Goal: Task Accomplishment & Management: Manage account settings

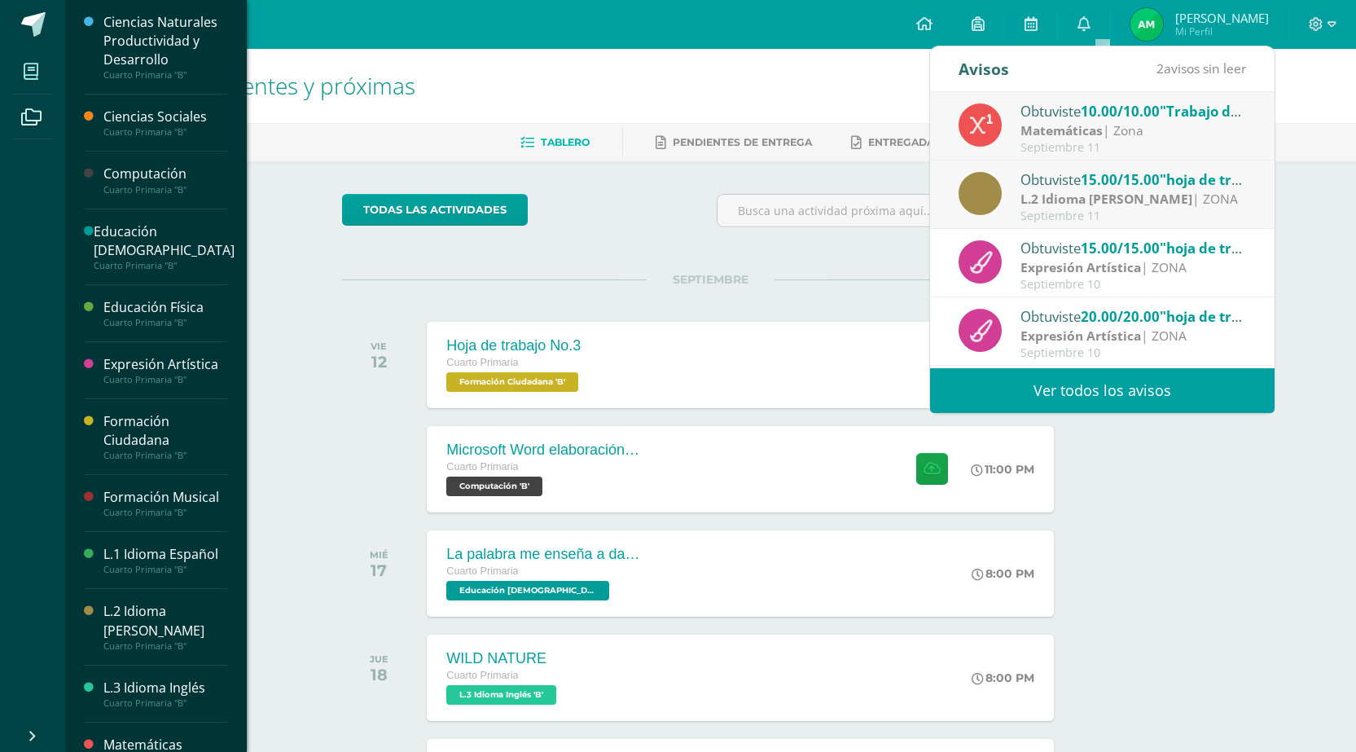
click at [29, 78] on icon at bounding box center [31, 72] width 15 height 16
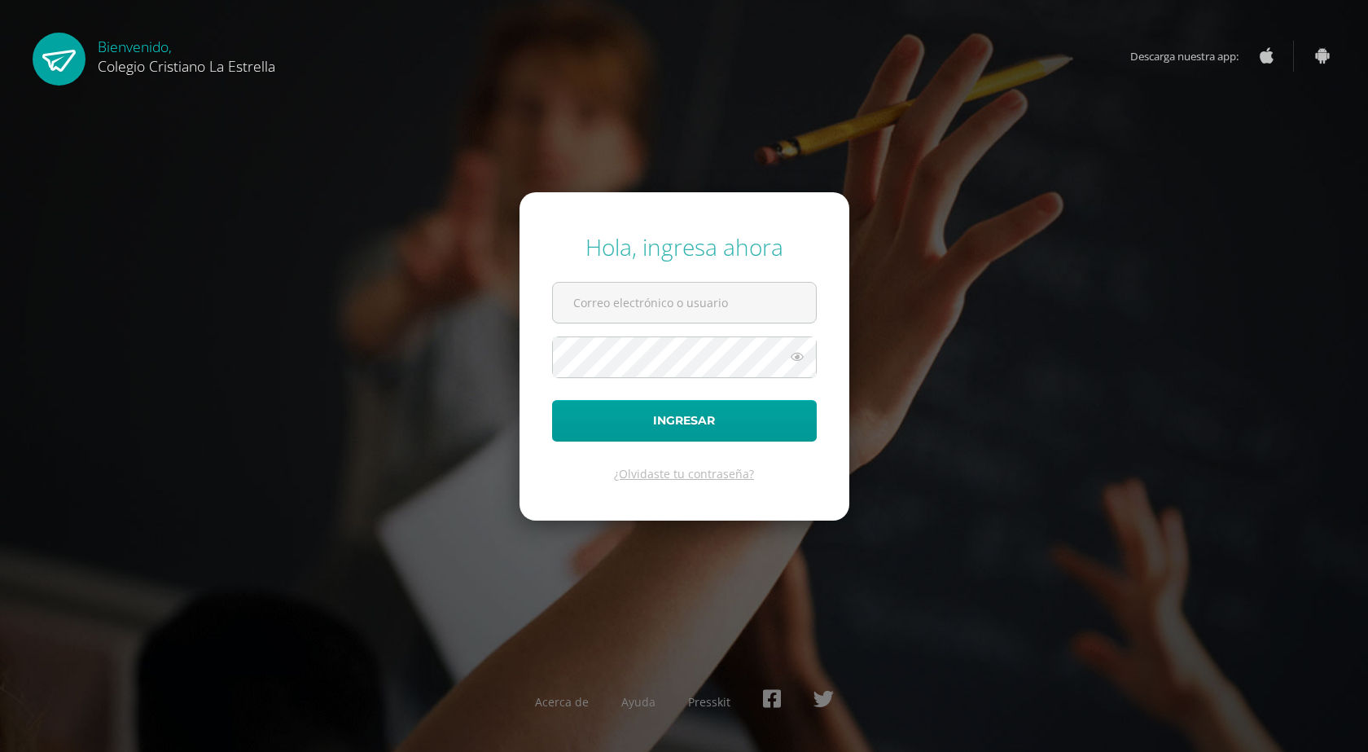
click at [32, 25] on div "Hola, ingresa ahora Ingresar ¿Olvidaste tu contraseña? Acerca de Ayuda Presskit" at bounding box center [683, 376] width 1381 height 752
type input "2021799@laestrella.edu.gt"
